Goal: Task Accomplishment & Management: Manage account settings

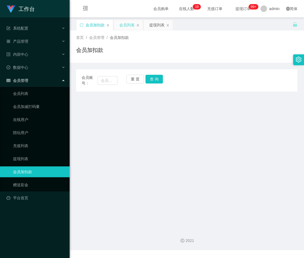
click at [122, 23] on div "会员列表" at bounding box center [126, 25] width 15 height 10
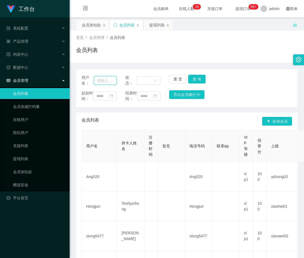
click at [107, 79] on input "text" at bounding box center [105, 80] width 23 height 9
paste input "81747262"
type input "81747262"
click at [197, 79] on button "查 询" at bounding box center [196, 79] width 17 height 9
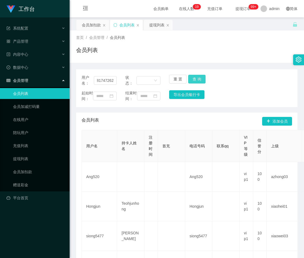
scroll to position [0, 0]
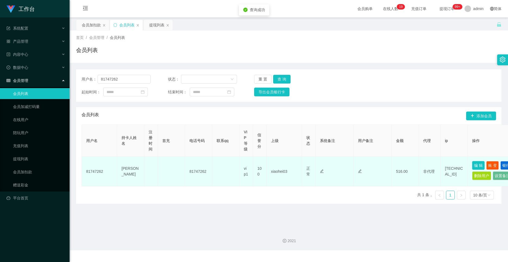
click at [304, 165] on button "编 辑" at bounding box center [478, 165] width 13 height 9
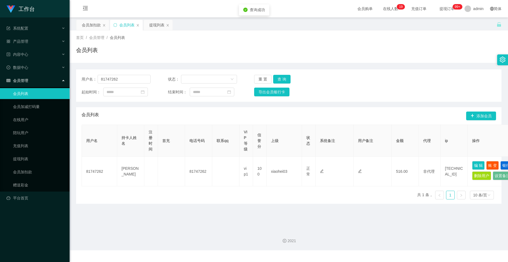
type input "81747262"
type input "[PERSON_NAME]"
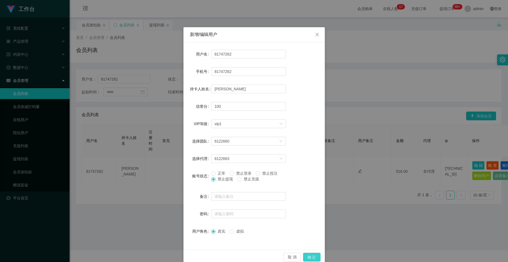
click at [304, 256] on button "确 定" at bounding box center [311, 257] width 17 height 9
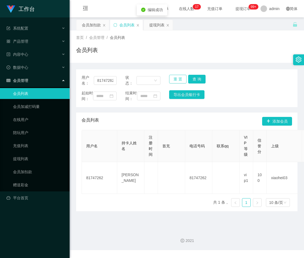
click at [178, 80] on button "重 置" at bounding box center [177, 79] width 17 height 9
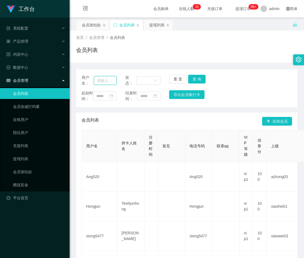
drag, startPoint x: 107, startPoint y: 82, endPoint x: 110, endPoint y: 82, distance: 3.3
click at [107, 82] on input "text" at bounding box center [105, 80] width 23 height 9
paste input "[PERSON_NAME]"
type input "[PERSON_NAME]"
click at [198, 79] on button "查 询" at bounding box center [196, 79] width 17 height 9
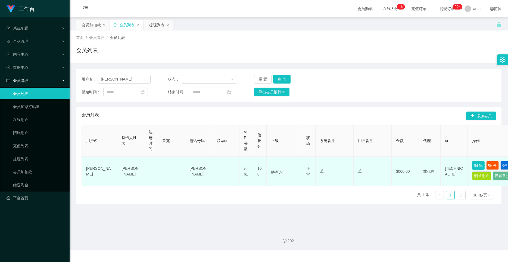
click at [304, 164] on button "编 辑" at bounding box center [478, 165] width 13 height 9
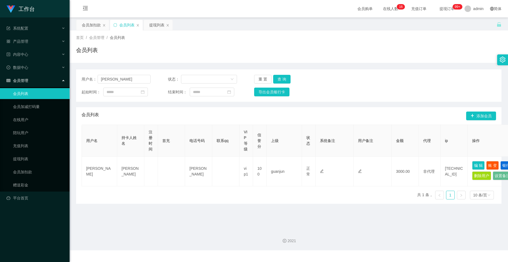
type input "[PERSON_NAME]"
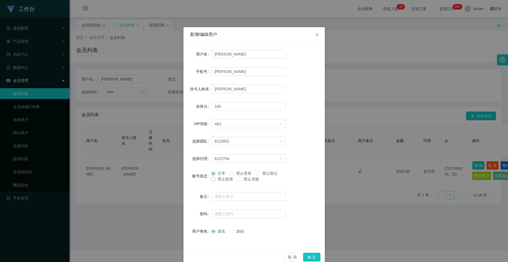
click at [213, 179] on span at bounding box center [213, 179] width 4 height 4
click at [304, 258] on button "确 定" at bounding box center [311, 257] width 17 height 9
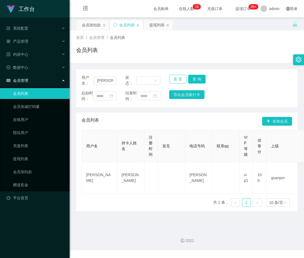
click at [176, 79] on button "重 置" at bounding box center [177, 79] width 17 height 9
